Goal: Navigation & Orientation: Go to known website

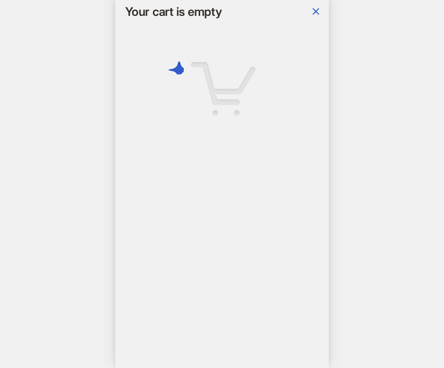
scroll to position [0, 1367]
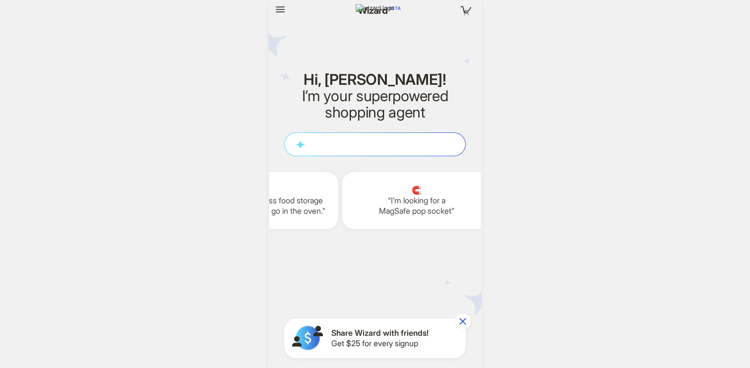
scroll to position [0, 1611]
